Goal: Task Accomplishment & Management: Use online tool/utility

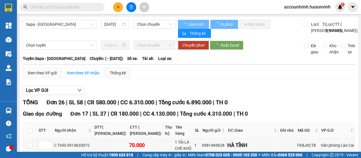
type input "[DATE]"
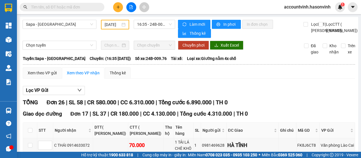
click at [67, 7] on input "text" at bounding box center [64, 7] width 67 height 6
type input "8"
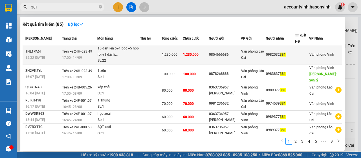
type input "381"
click at [135, 56] on div "15 dây liền 5+1 bọc +5 hộp rời +1 dây li..." at bounding box center [119, 51] width 42 height 12
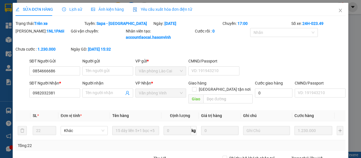
type input "0854666686"
type input "0982032381"
type input "1.230.000"
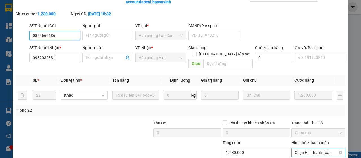
scroll to position [72, 0]
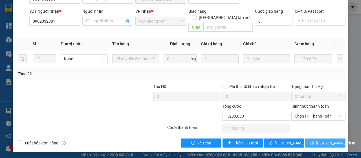
click at [326, 141] on span "[PERSON_NAME] và In" at bounding box center [336, 143] width 40 height 6
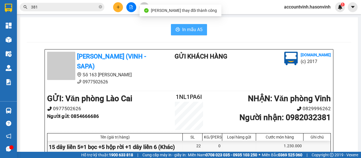
click at [186, 31] on span "In mẫu A5" at bounding box center [192, 29] width 20 height 7
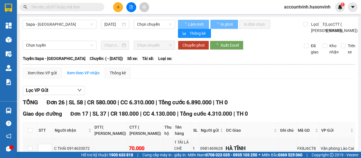
type input "[DATE]"
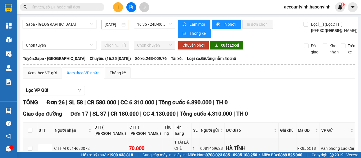
click at [75, 7] on input "text" at bounding box center [64, 7] width 67 height 6
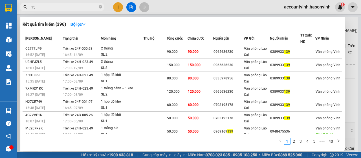
type input "1"
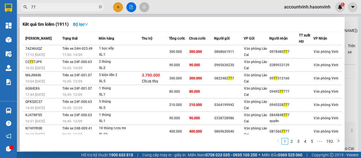
type input "7"
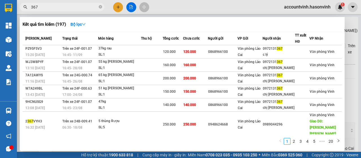
click at [84, 7] on input "367" at bounding box center [64, 7] width 67 height 6
type input "3"
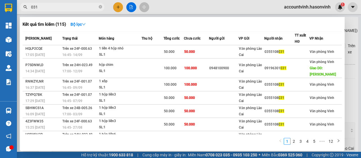
click at [65, 6] on input "031" at bounding box center [64, 7] width 67 height 6
click at [64, 8] on input "031" at bounding box center [64, 7] width 67 height 6
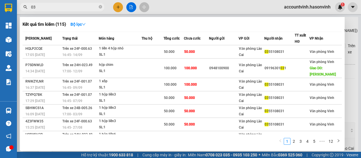
type input "0"
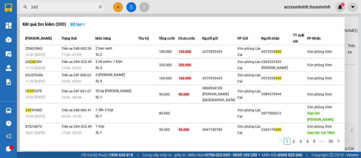
click at [64, 8] on input "245" at bounding box center [64, 7] width 67 height 6
type input "2"
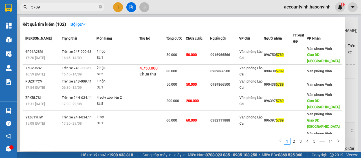
type input "5789"
